Goal: Task Accomplishment & Management: Check status

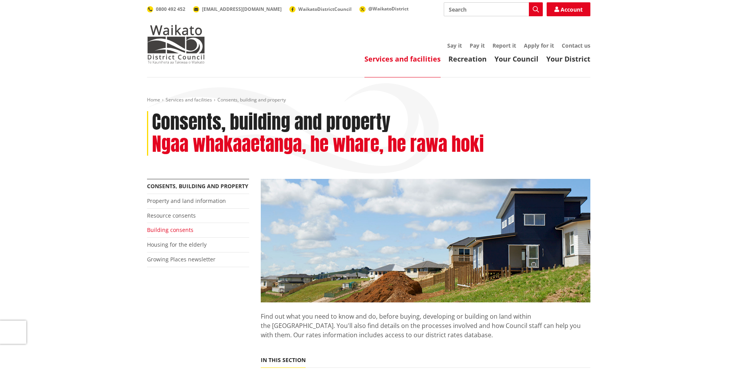
click at [165, 229] on link "Building consents" at bounding box center [170, 229] width 46 height 7
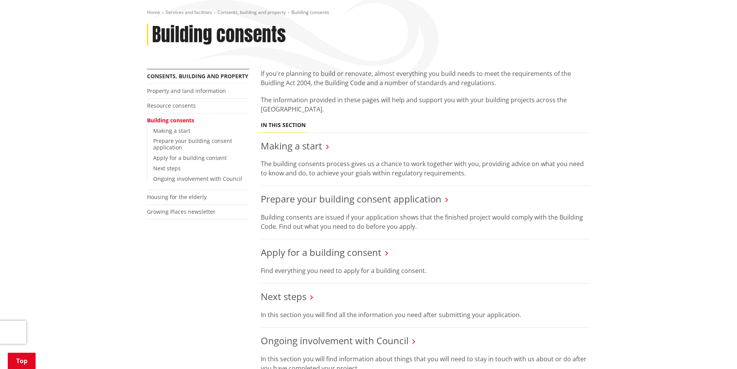
scroll to position [155, 0]
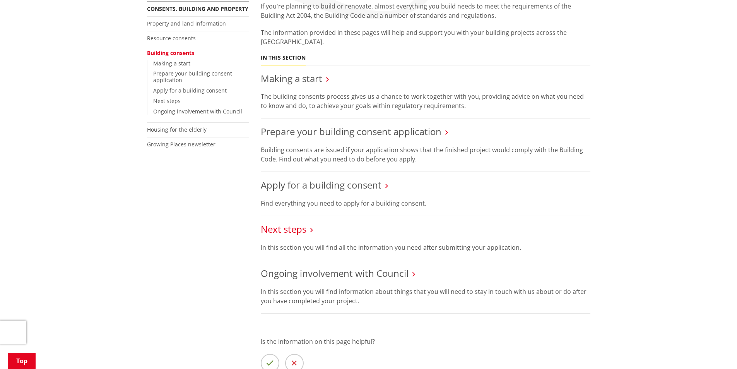
click at [286, 228] on link "Next steps" at bounding box center [284, 229] width 46 height 13
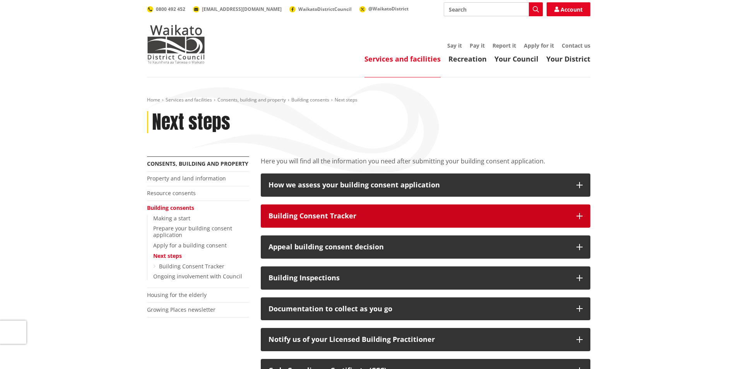
click at [361, 215] on div "Building Consent Tracker" at bounding box center [419, 216] width 300 height 8
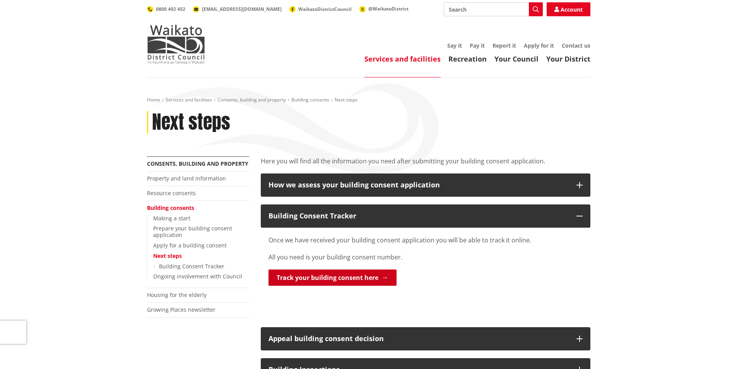
click at [331, 275] on link "Track your building consent here" at bounding box center [333, 277] width 128 height 16
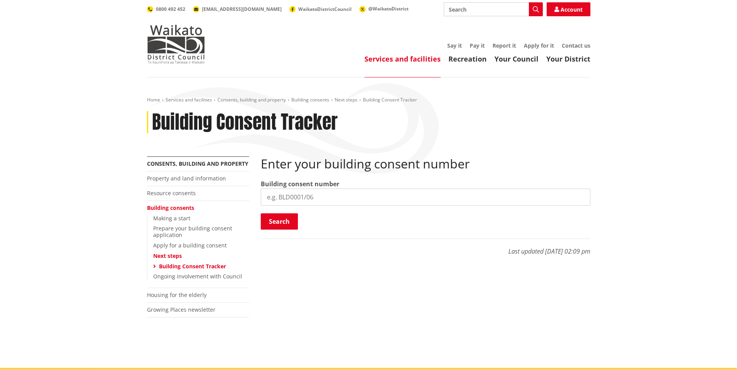
click at [361, 192] on input "search" at bounding box center [426, 196] width 330 height 17
type input "bld1231/25"
click at [277, 224] on button "Search" at bounding box center [279, 221] width 37 height 16
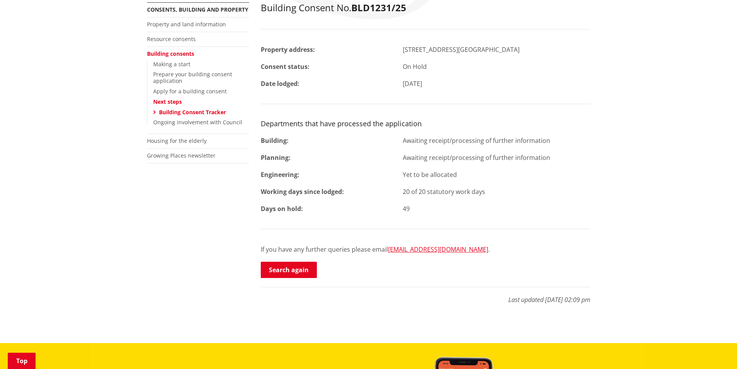
scroll to position [155, 0]
